Goal: Task Accomplishment & Management: Use online tool/utility

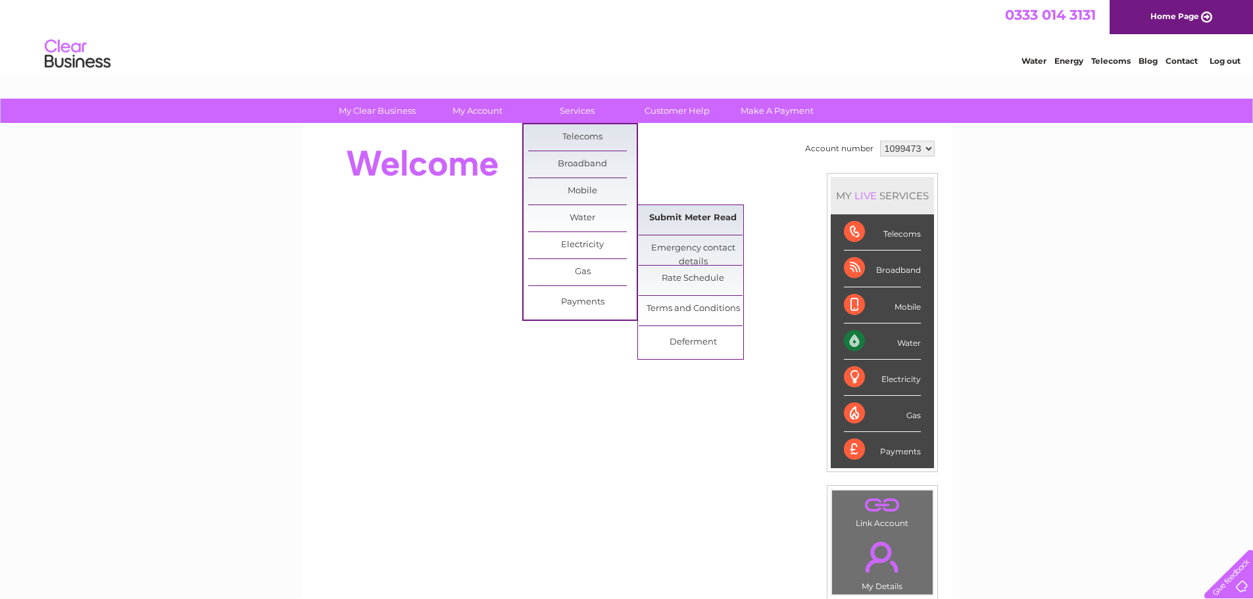
click at [676, 218] on link "Submit Meter Read" at bounding box center [693, 218] width 109 height 26
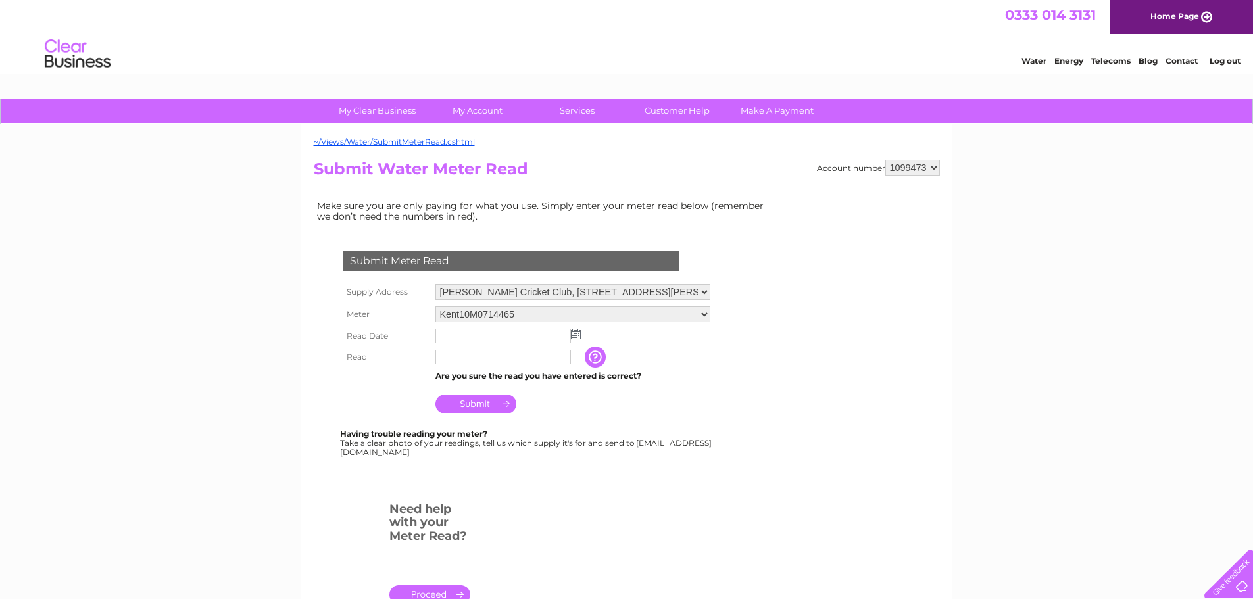
click at [574, 338] on img at bounding box center [576, 334] width 10 height 11
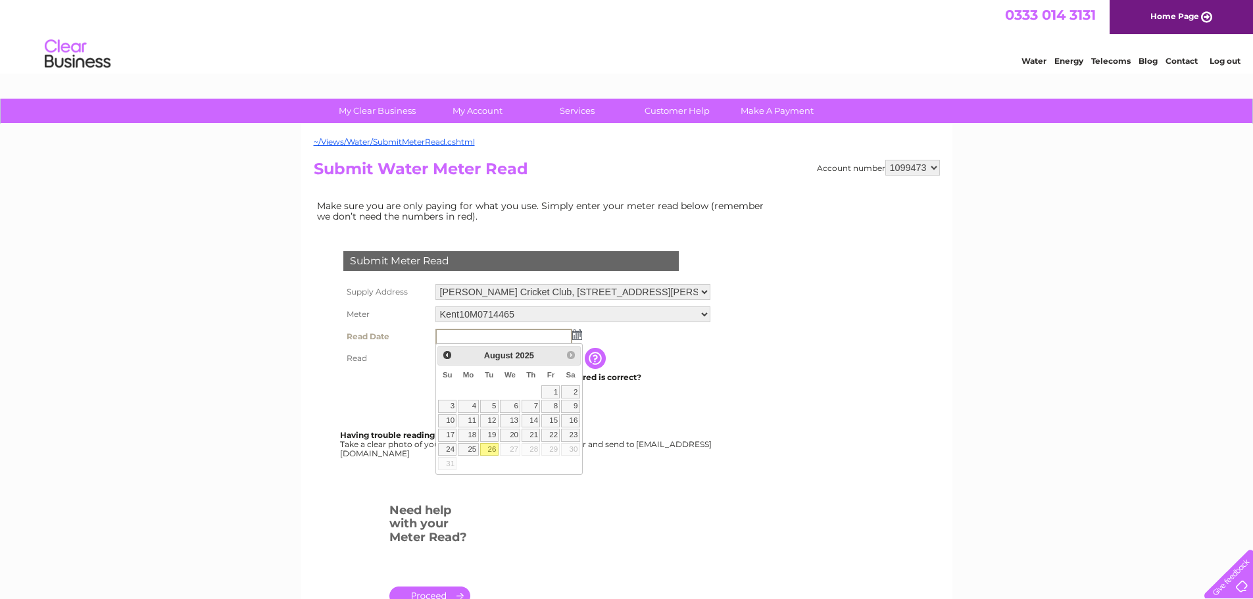
click at [493, 447] on link "26" at bounding box center [489, 449] width 18 height 13
type input "2025/08/26"
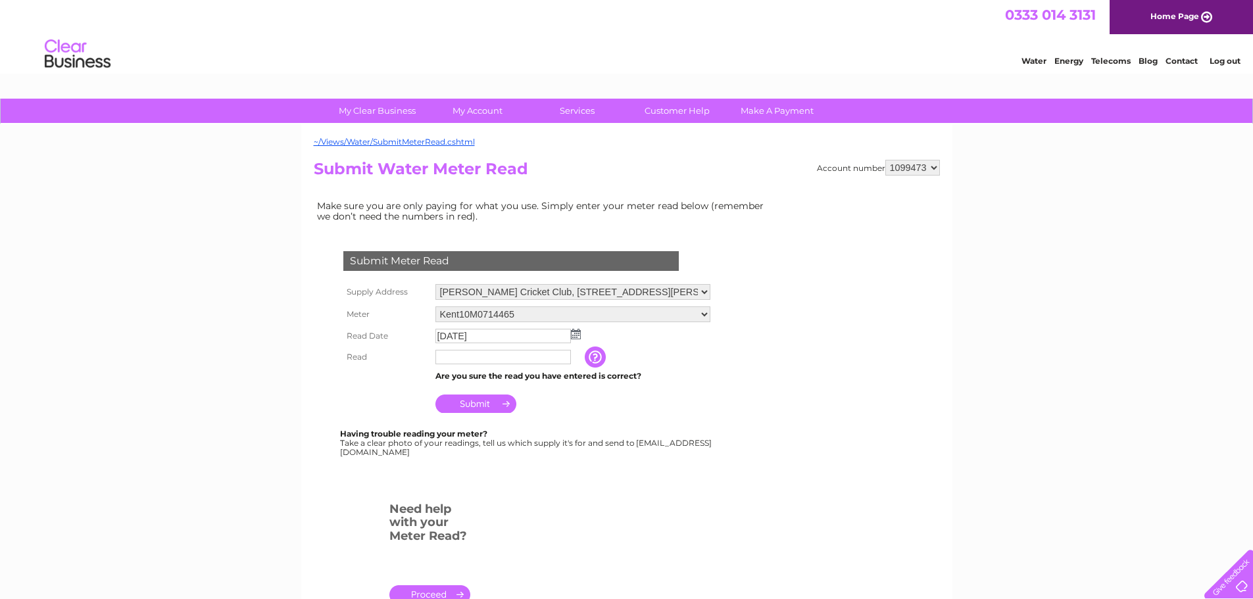
click at [501, 358] on input "text" at bounding box center [502, 357] width 135 height 14
type input "7544"
click at [485, 404] on input "Submit" at bounding box center [475, 405] width 81 height 18
